Goal: Navigation & Orientation: Find specific page/section

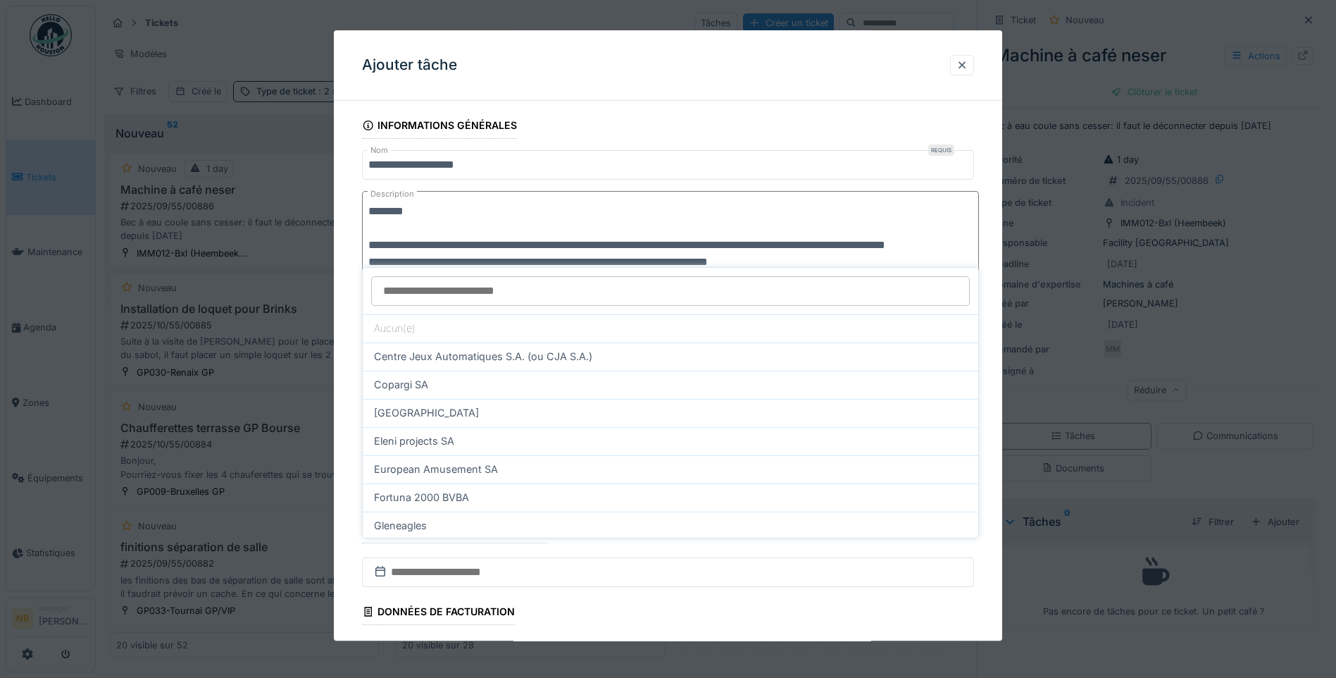
scroll to position [17, 0]
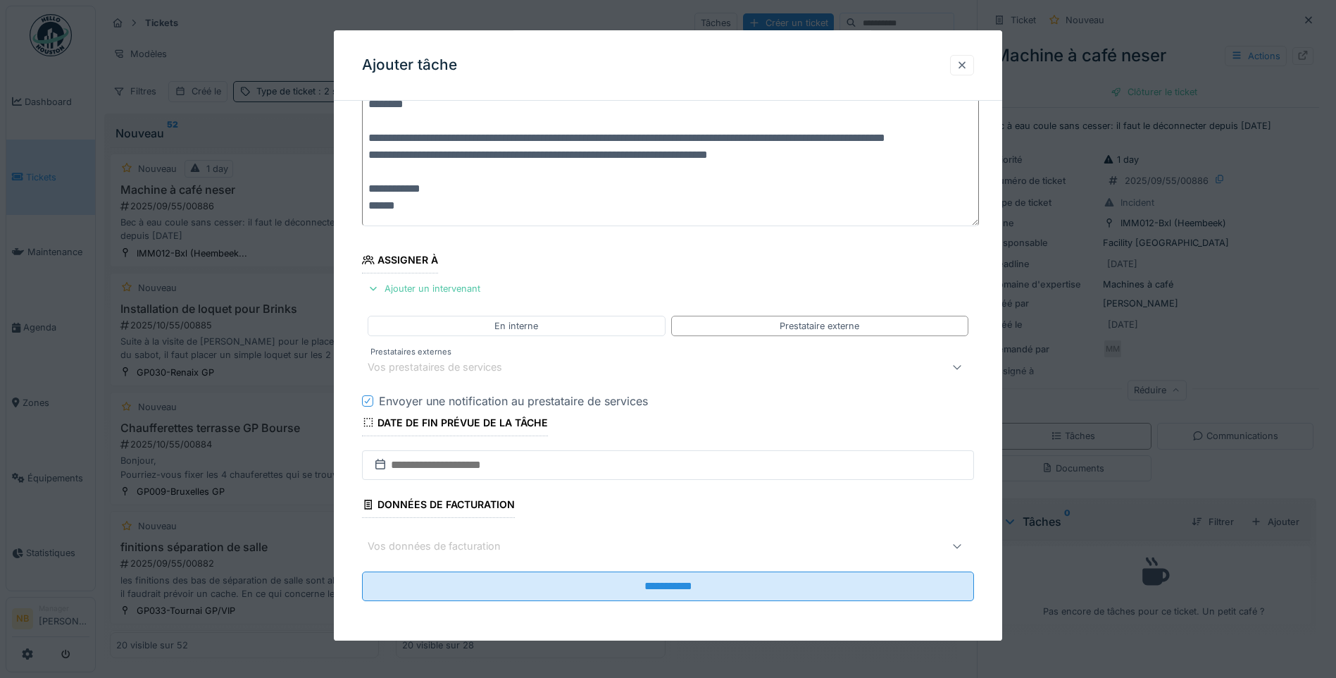
click at [962, 59] on div at bounding box center [962, 64] width 11 height 13
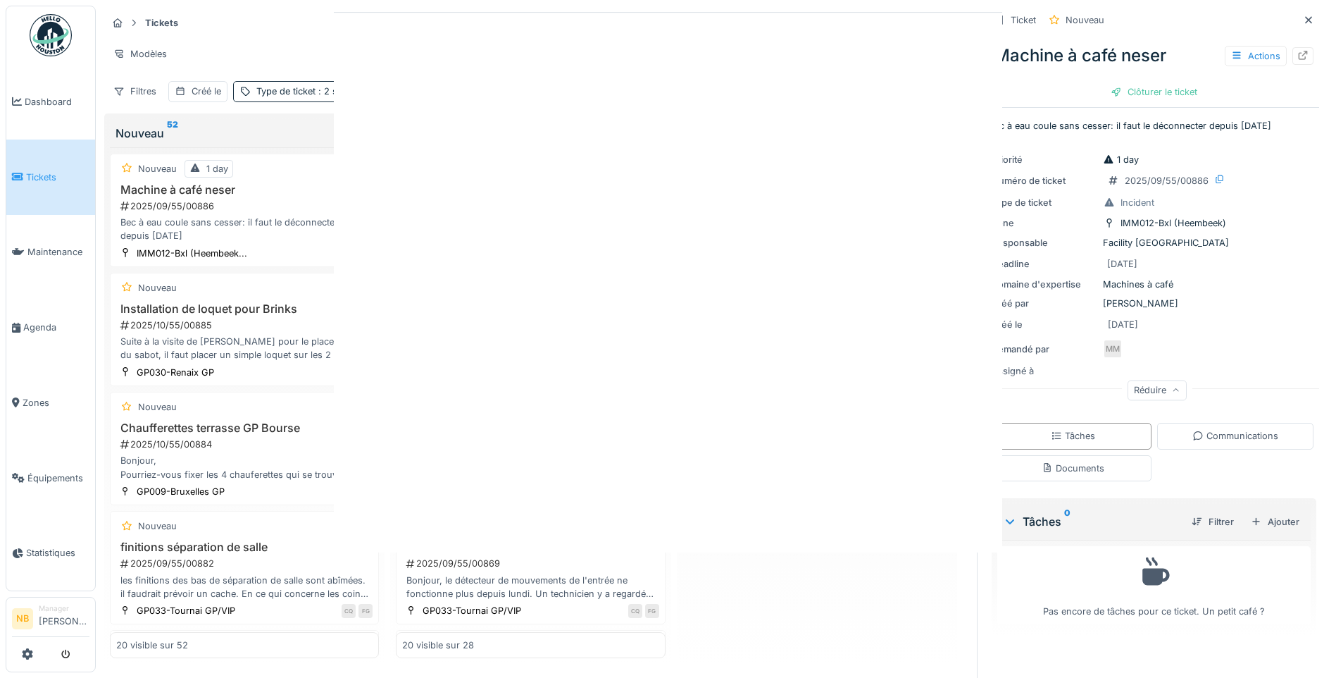
scroll to position [0, 0]
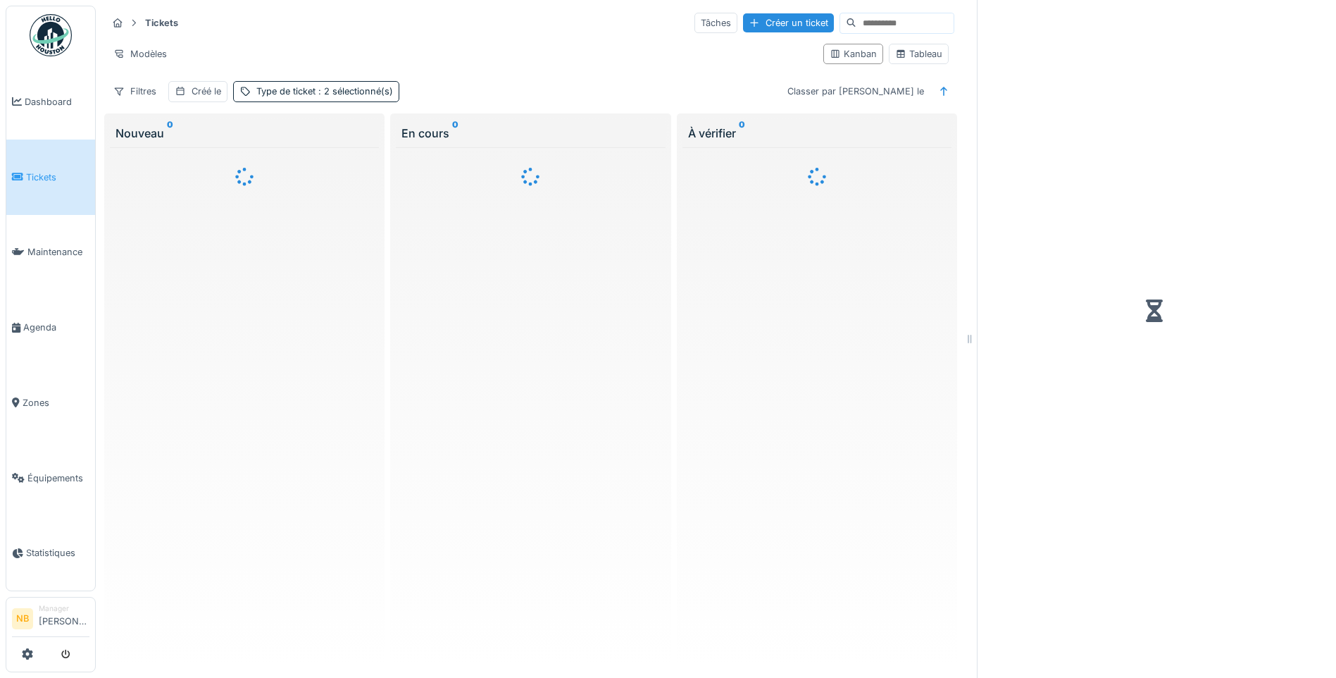
scroll to position [11, 0]
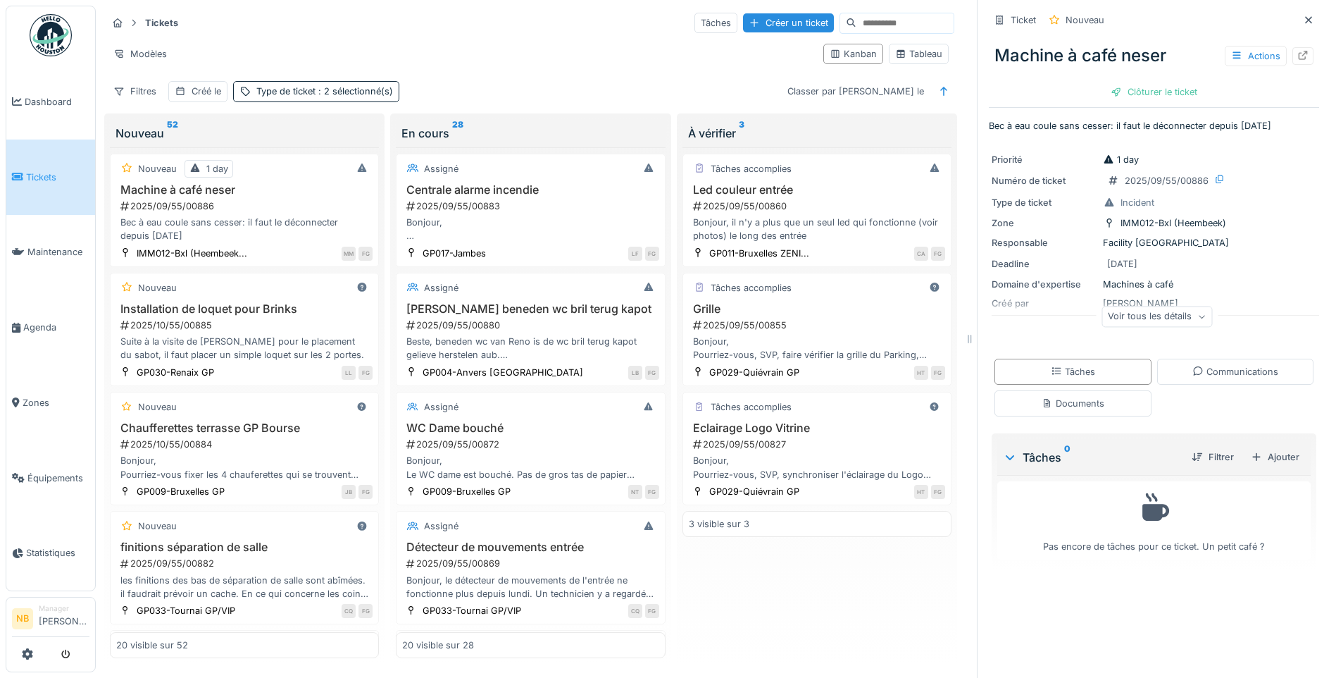
drag, startPoint x: 1140, startPoint y: 306, endPoint x: 1139, endPoint y: 323, distance: 17.0
click at [1140, 306] on div "Voir tous les détails" at bounding box center [1157, 316] width 111 height 20
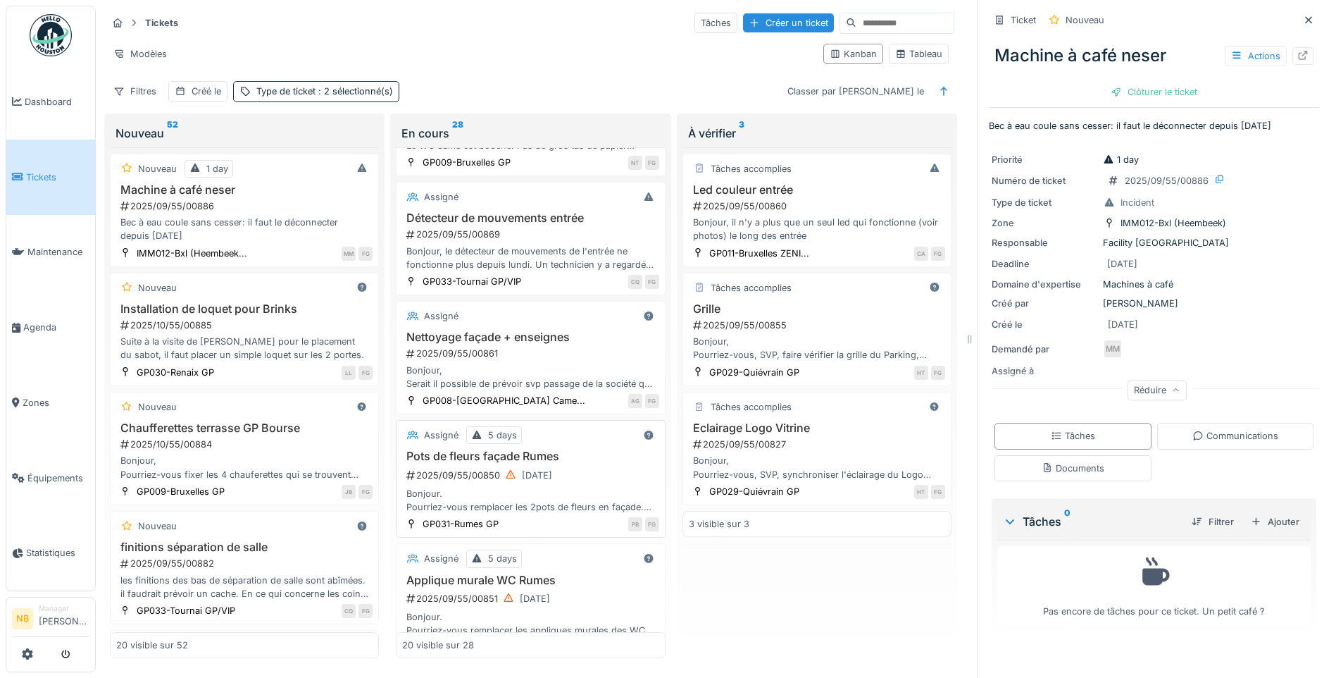
scroll to position [1946, 0]
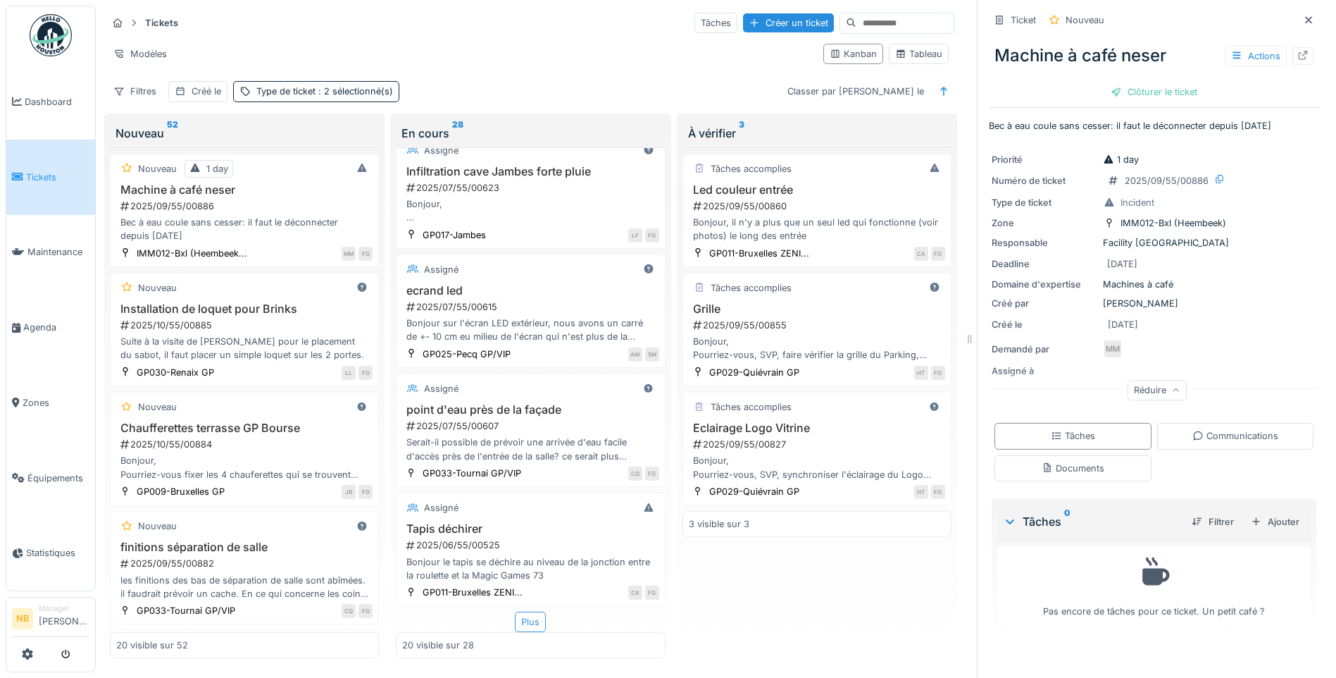
click at [526, 618] on div "Plus" at bounding box center [530, 621] width 31 height 20
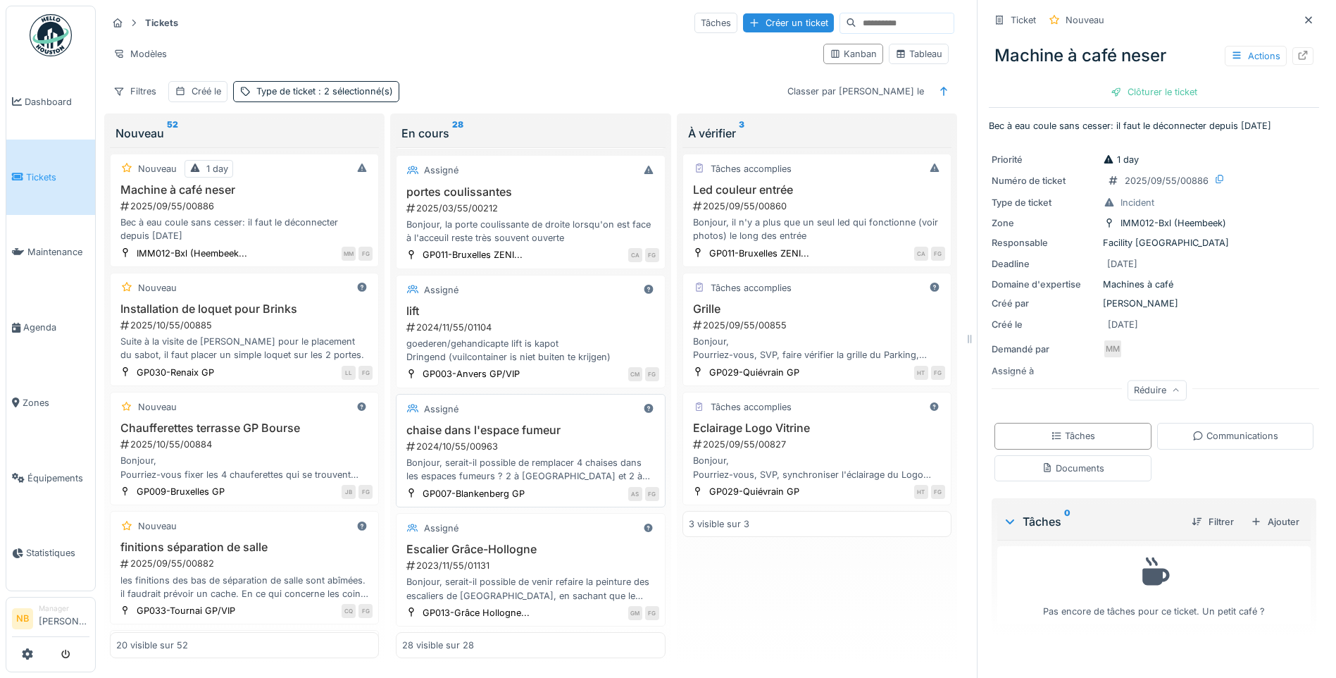
scroll to position [2865, 0]
click at [49, 97] on span "Dashboard" at bounding box center [57, 101] width 65 height 13
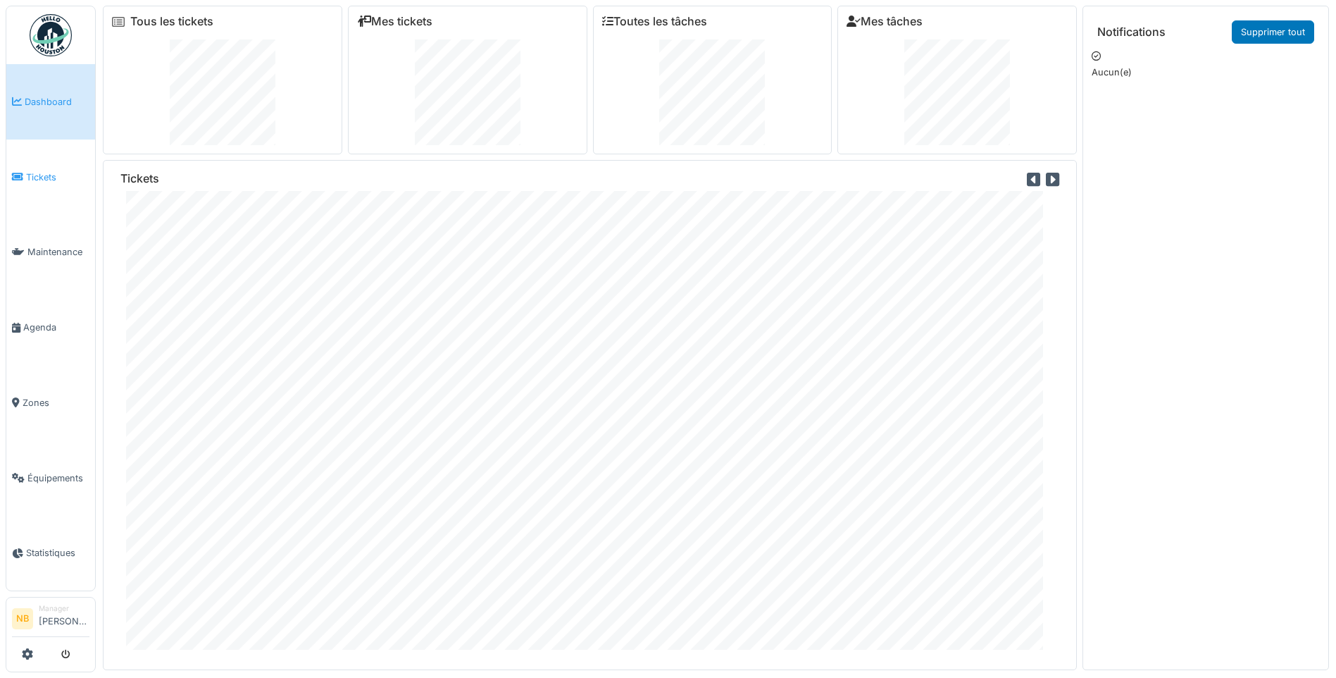
click at [54, 172] on span "Tickets" at bounding box center [57, 176] width 63 height 13
